Goal: Contribute content

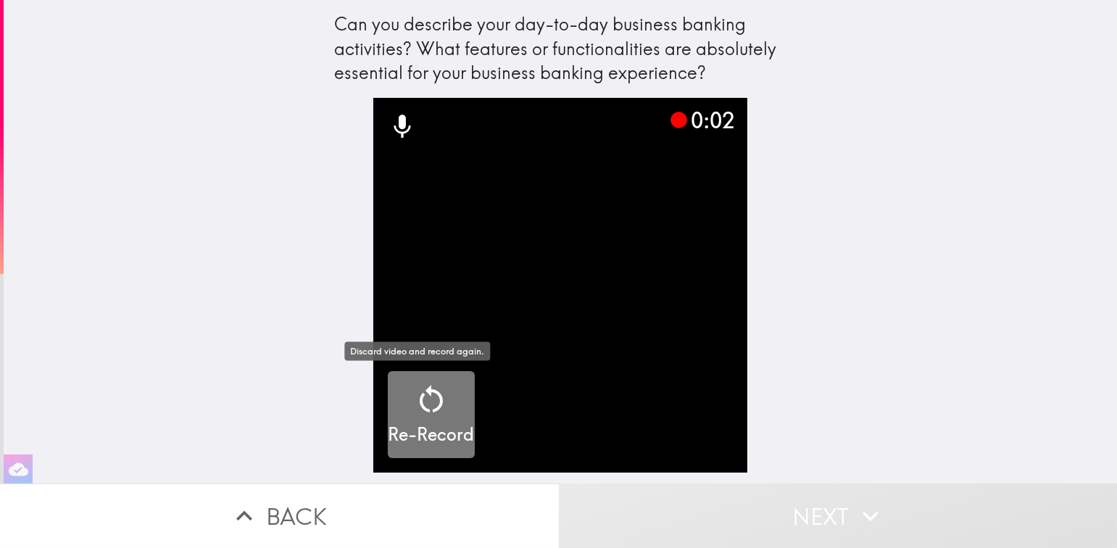
click at [414, 404] on icon "button" at bounding box center [431, 399] width 35 height 35
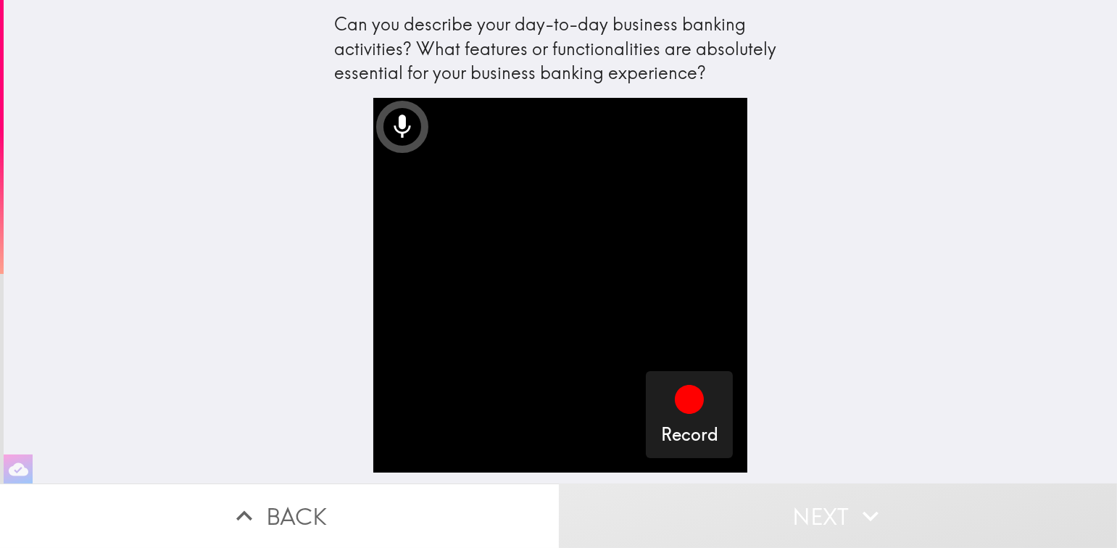
click at [544, 260] on video "button" at bounding box center [560, 285] width 375 height 375
drag, startPoint x: 536, startPoint y: 286, endPoint x: 465, endPoint y: 253, distance: 77.8
click at [465, 253] on video "button" at bounding box center [560, 285] width 375 height 375
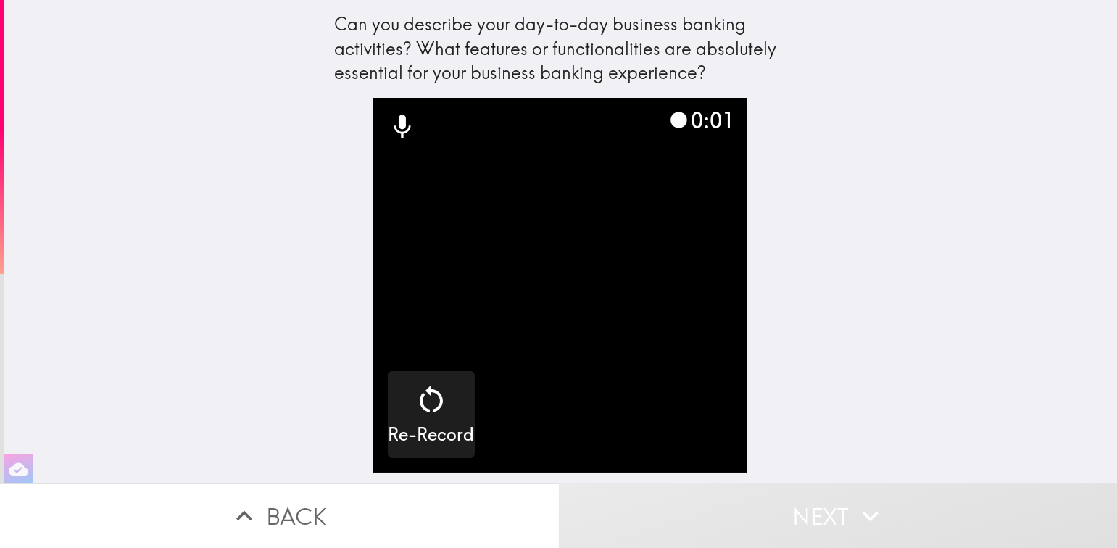
drag, startPoint x: 192, startPoint y: 1, endPoint x: 282, endPoint y: 223, distance: 240.0
click at [283, 223] on div "Can you describe your day-to-day business banking activities? What features or …" at bounding box center [560, 241] width 1113 height 483
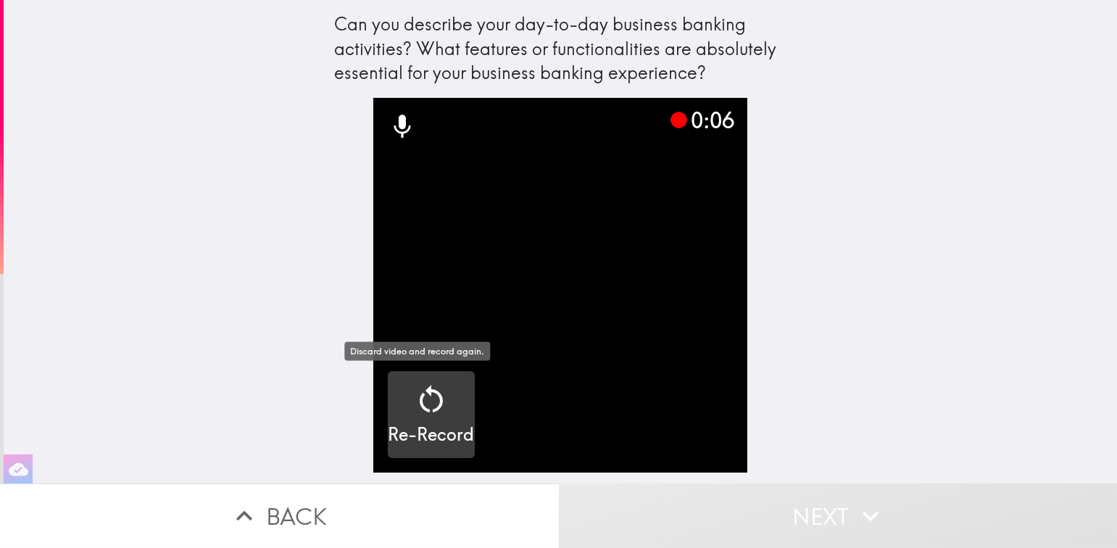
click at [417, 424] on h5 "Re-Record" at bounding box center [431, 435] width 86 height 25
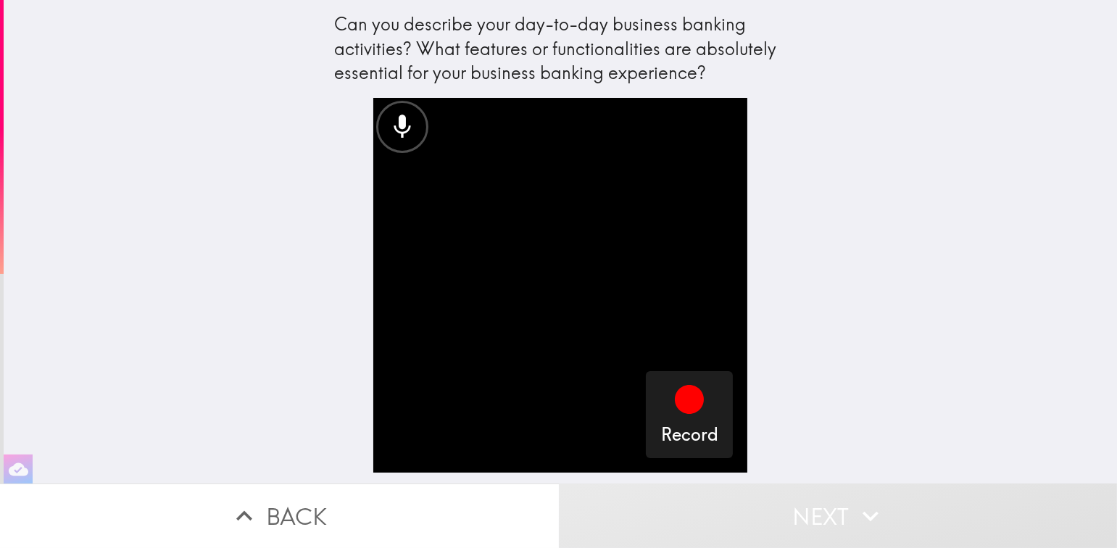
click at [450, 51] on div "Can you describe your day-to-day business banking activities? What features or …" at bounding box center [560, 48] width 452 height 73
drag, startPoint x: 420, startPoint y: 1, endPoint x: 296, endPoint y: 52, distance: 133.5
click at [296, 52] on div "Can you describe your day-to-day business banking activities? What features or …" at bounding box center [560, 241] width 1113 height 483
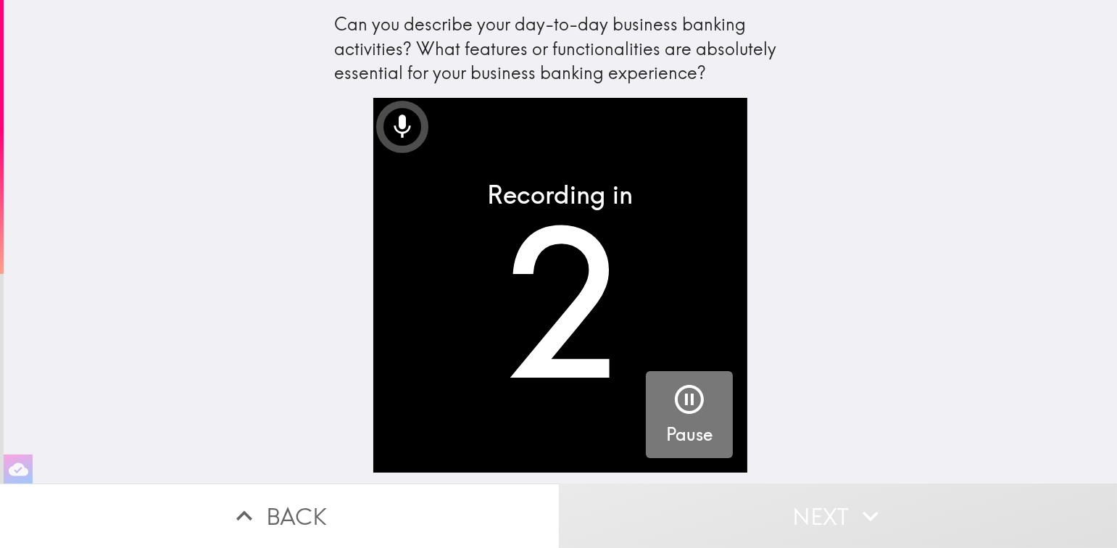
click at [689, 396] on icon "button" at bounding box center [689, 399] width 35 height 35
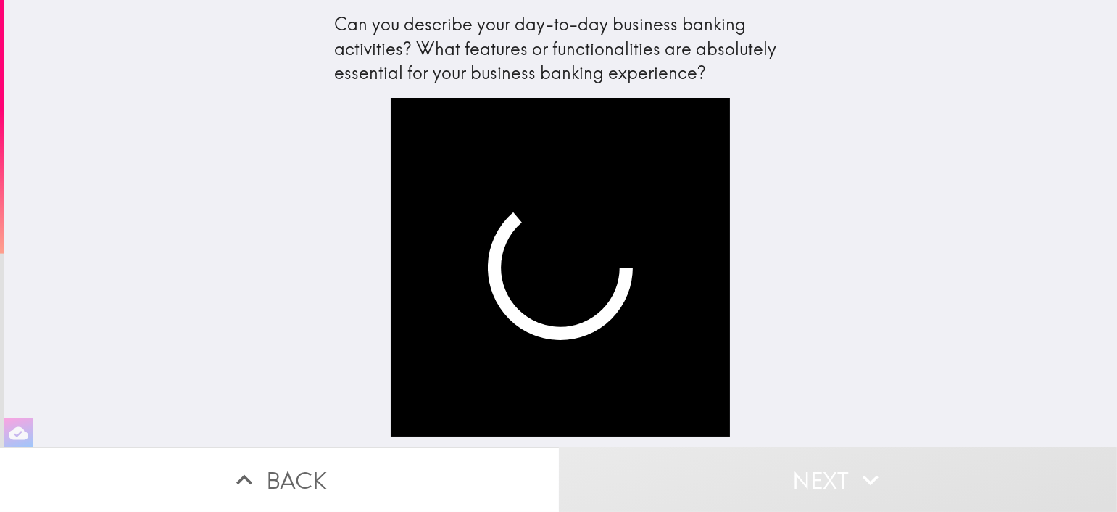
click at [663, 209] on video "button" at bounding box center [560, 267] width 339 height 339
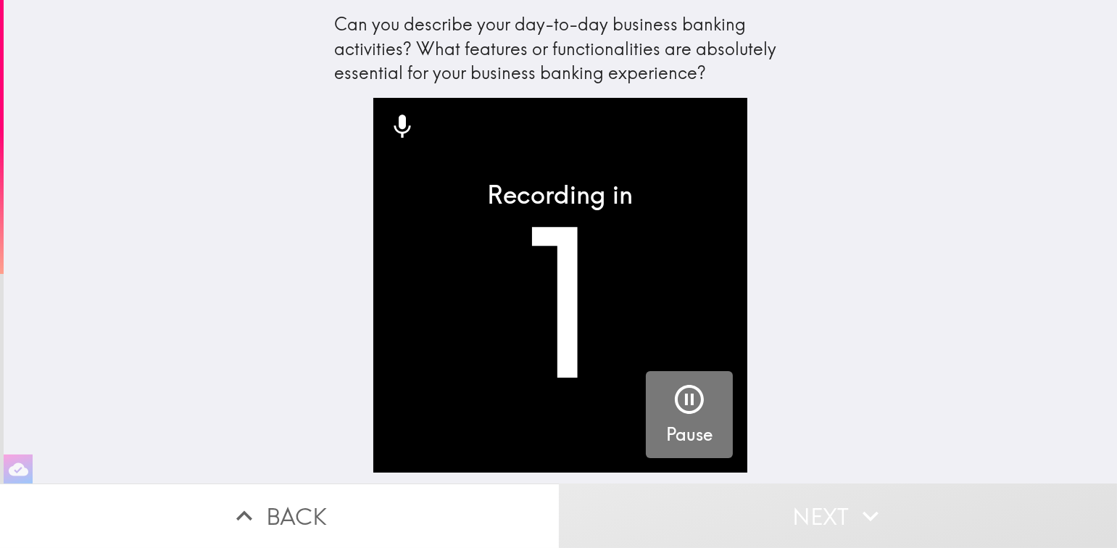
click at [672, 400] on icon "button" at bounding box center [689, 399] width 35 height 35
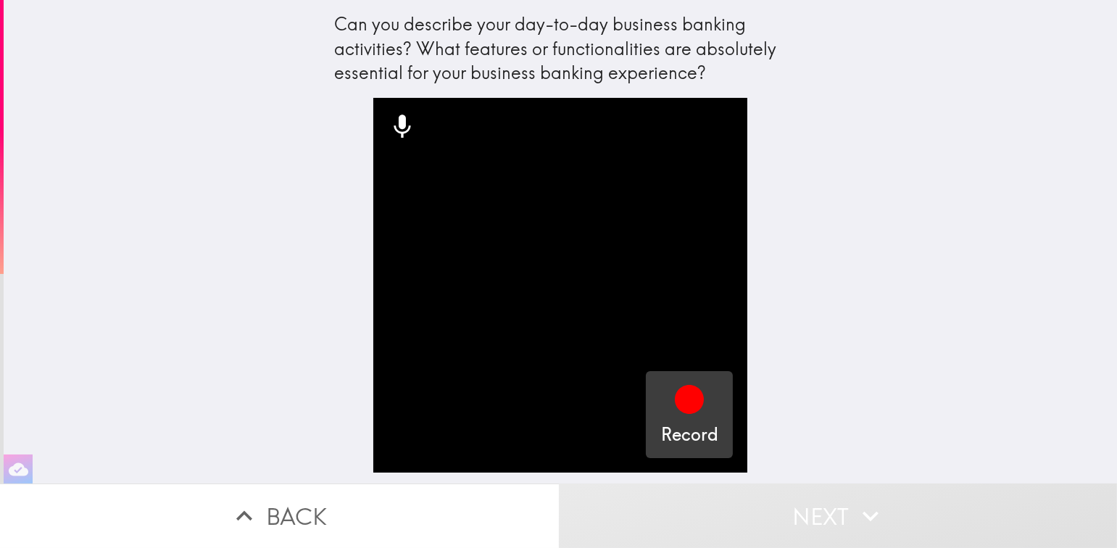
click at [73, 125] on div "Can you describe your day-to-day business banking activities? What features or …" at bounding box center [560, 241] width 1113 height 483
